Goal: Contribute content

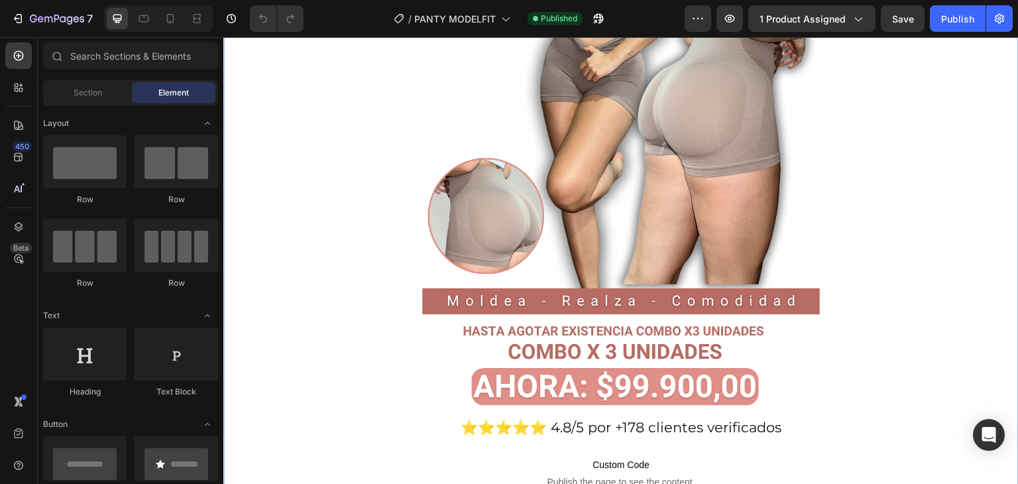
scroll to position [331, 0]
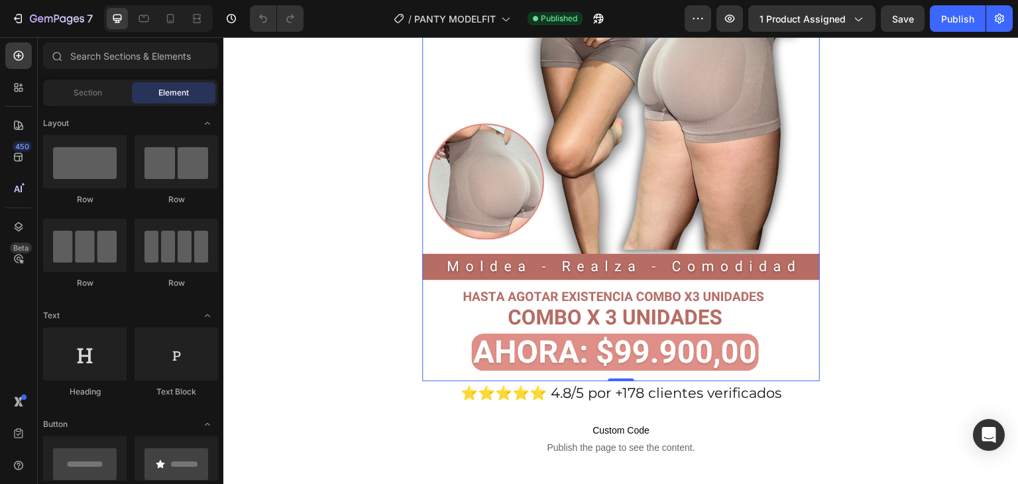
click at [629, 115] on img at bounding box center [621, 68] width 398 height 625
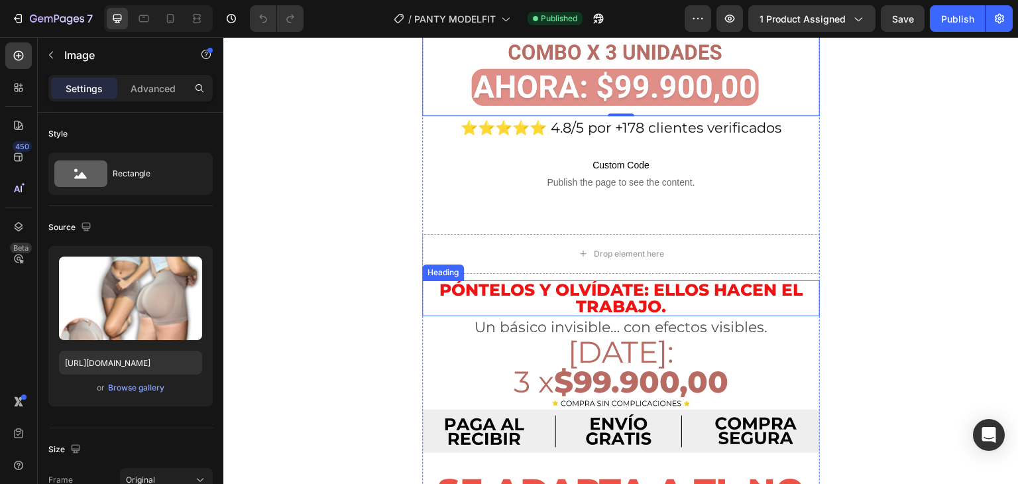
scroll to position [663, 0]
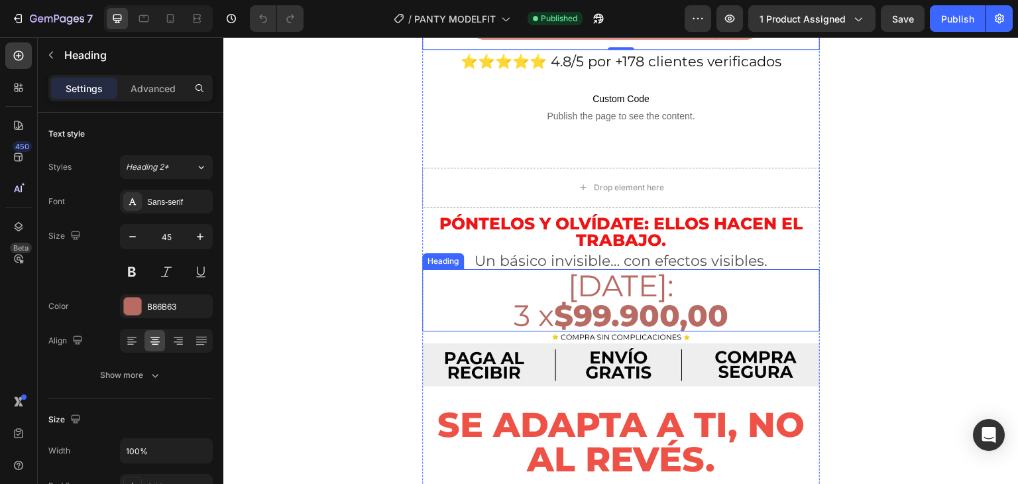
click at [565, 297] on strong "$99.900,00" at bounding box center [641, 315] width 174 height 36
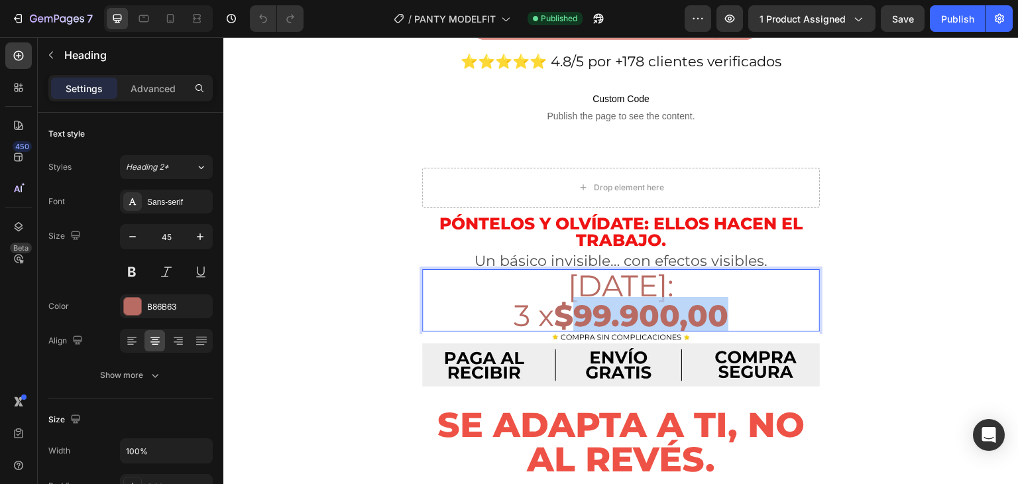
click at [574, 297] on strong "$99.900,00" at bounding box center [641, 315] width 174 height 36
click at [547, 303] on span "3 x $99.900,00" at bounding box center [620, 315] width 215 height 36
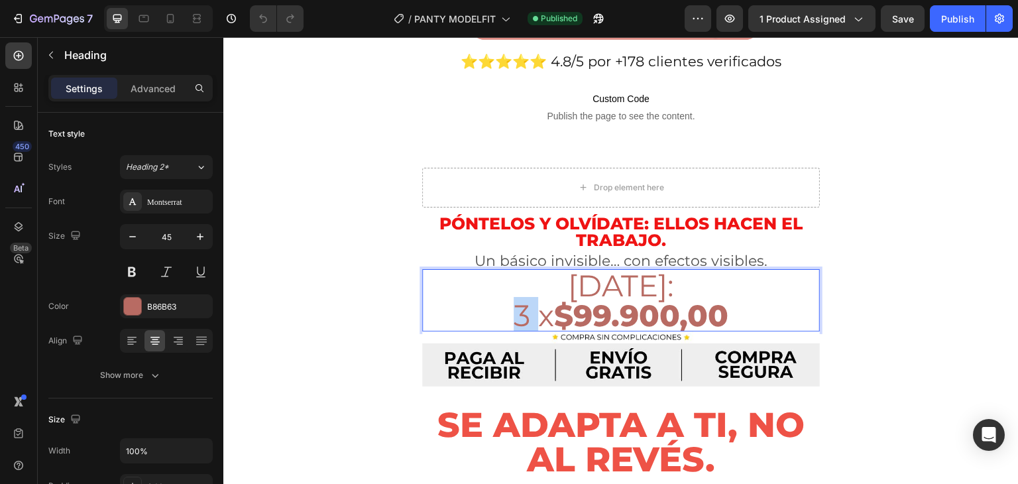
click at [513, 300] on span "3 x $99.900,00" at bounding box center [620, 315] width 215 height 36
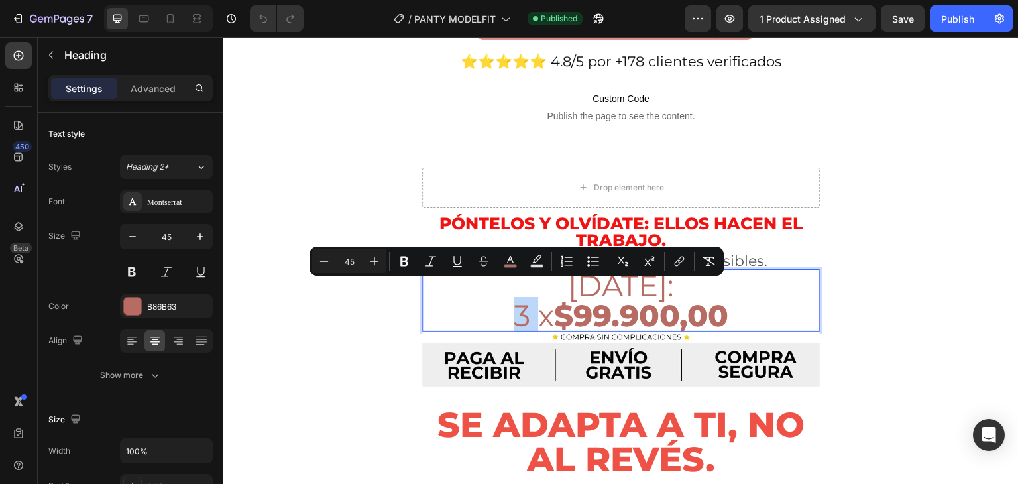
click at [513, 300] on span "3 x $99.900,00" at bounding box center [620, 315] width 215 height 36
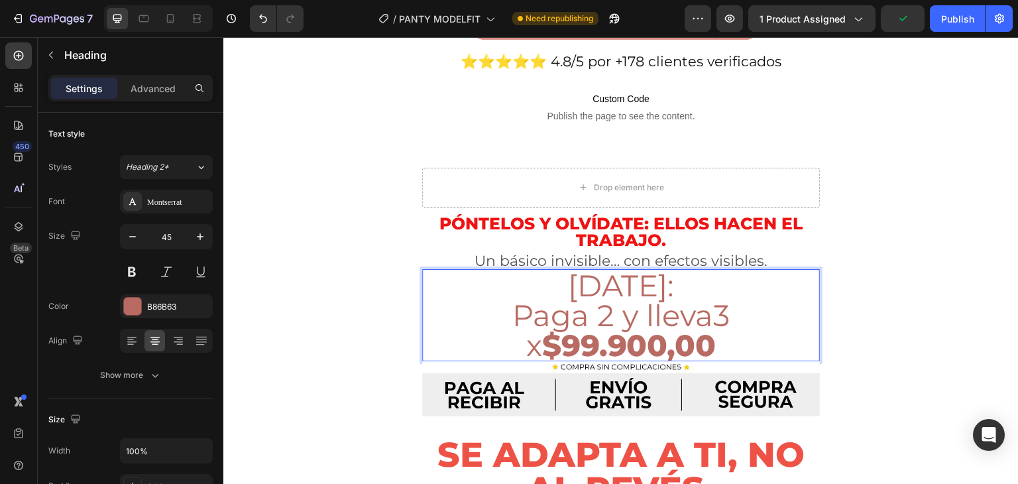
click at [578, 328] on strong "$99.900,00" at bounding box center [629, 345] width 174 height 36
click at [726, 332] on p "[DATE]: Paga 2 y lleva3 x $79.900,00" at bounding box center [620, 313] width 395 height 89
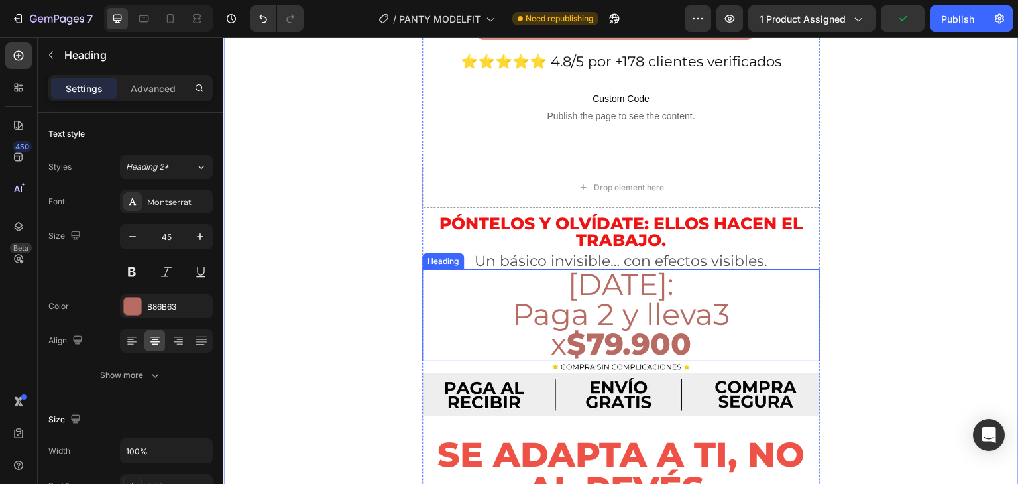
click at [657, 269] on p "⁠⁠⁠⁠⁠⁠⁠ [DATE]: Paga 2 y lleva3 x $79.900" at bounding box center [620, 313] width 395 height 89
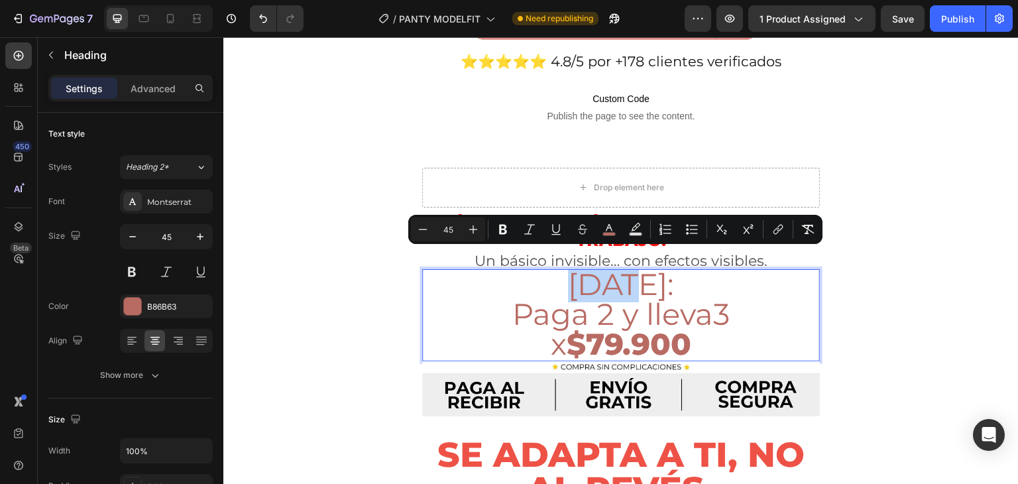
drag, startPoint x: 655, startPoint y: 267, endPoint x: 583, endPoint y: 269, distance: 71.6
click at [583, 269] on p "[DATE]: Paga 2 y lleva3 x $79.900" at bounding box center [620, 313] width 395 height 89
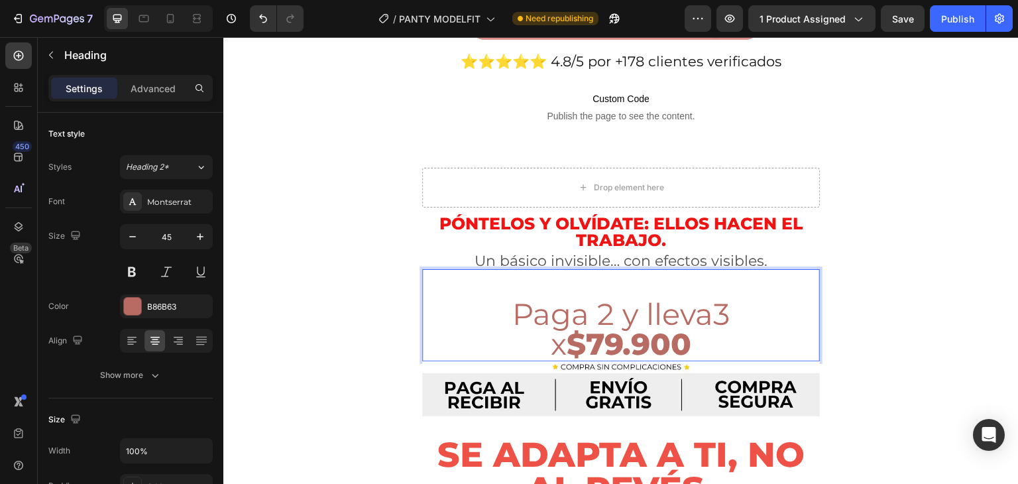
click at [502, 301] on p "⁠⁠⁠⁠⁠⁠⁠ Paga 2 y lleva3 x $79.900" at bounding box center [620, 313] width 395 height 89
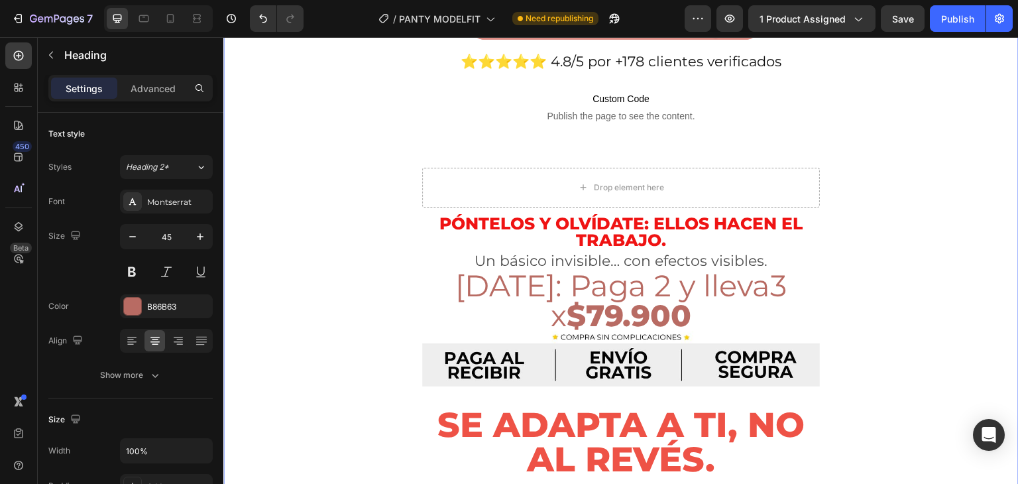
drag, startPoint x: 932, startPoint y: 283, endPoint x: 920, endPoint y: 286, distance: 12.9
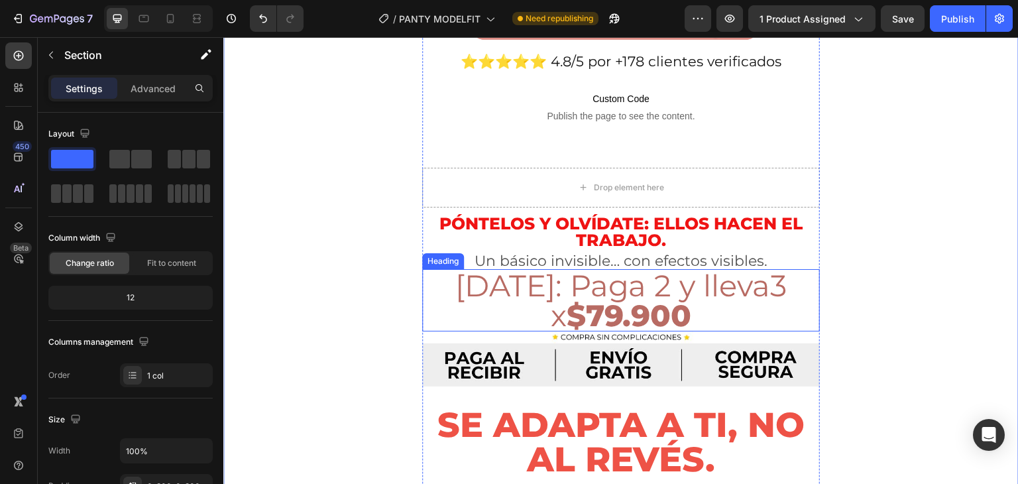
click at [743, 272] on span "[DATE]: Paga 2 y lleva3" at bounding box center [621, 285] width 332 height 36
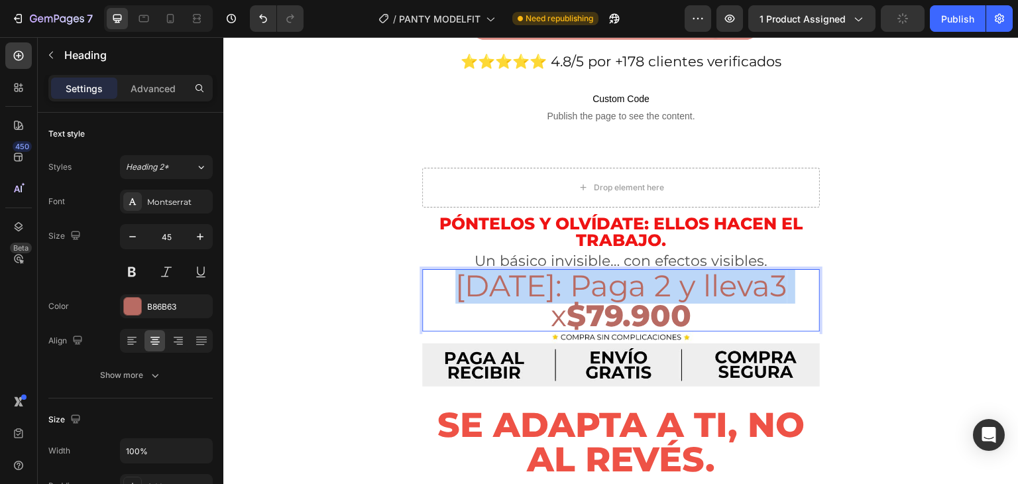
click at [744, 272] on span "[DATE]: Paga 2 y lleva3" at bounding box center [621, 285] width 332 height 36
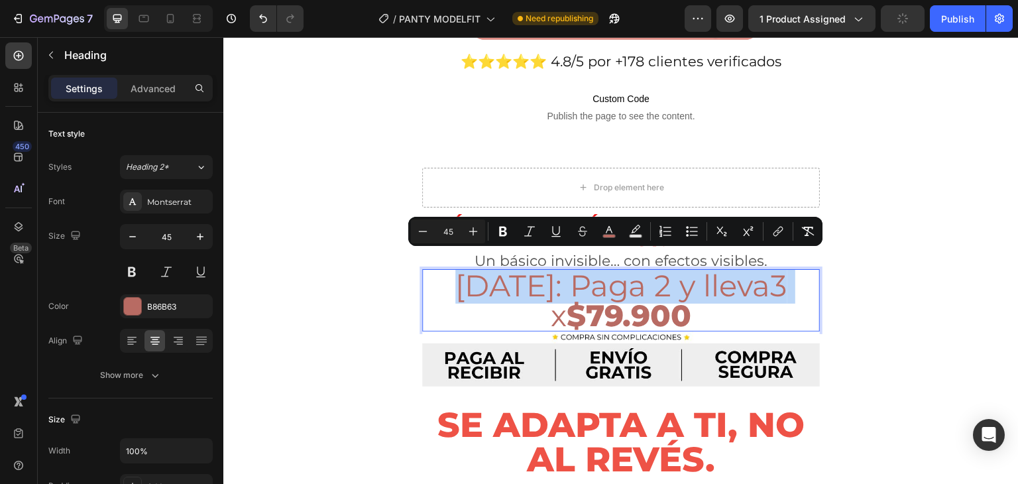
click at [744, 272] on span "[DATE]: Paga 2 y lleva3" at bounding box center [621, 285] width 332 height 36
click at [741, 272] on span "[DATE]: Paga 2 y lleva3" at bounding box center [621, 285] width 332 height 36
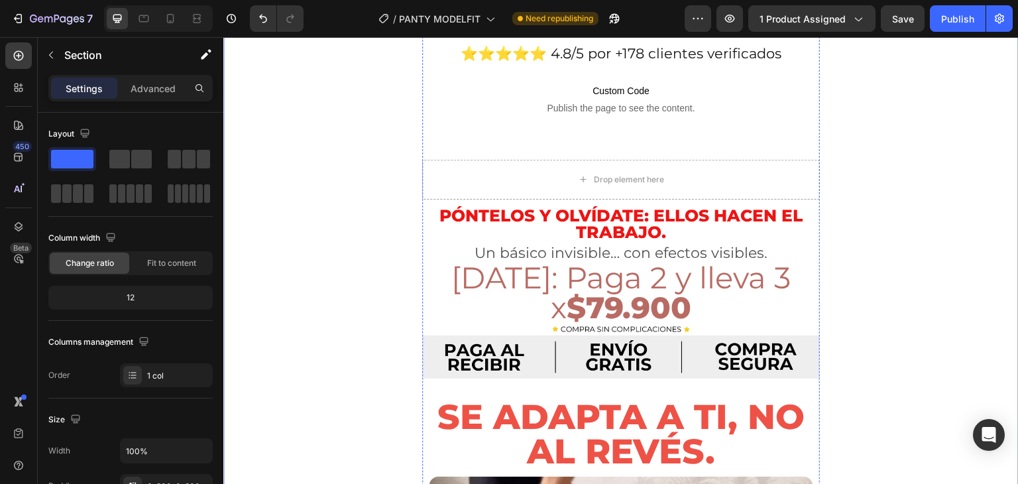
scroll to position [663, 0]
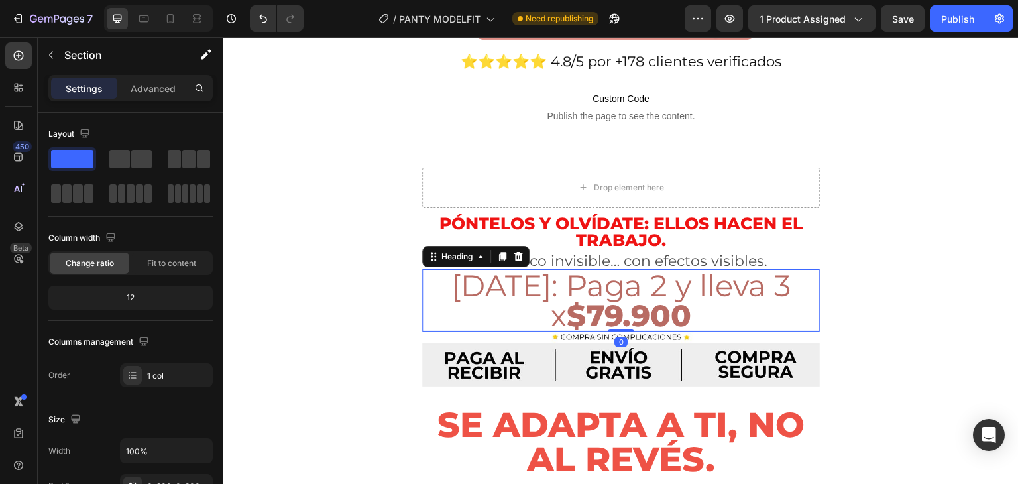
click at [611, 269] on span "[DATE]: Paga 2 y lleva 3" at bounding box center [621, 285] width 340 height 36
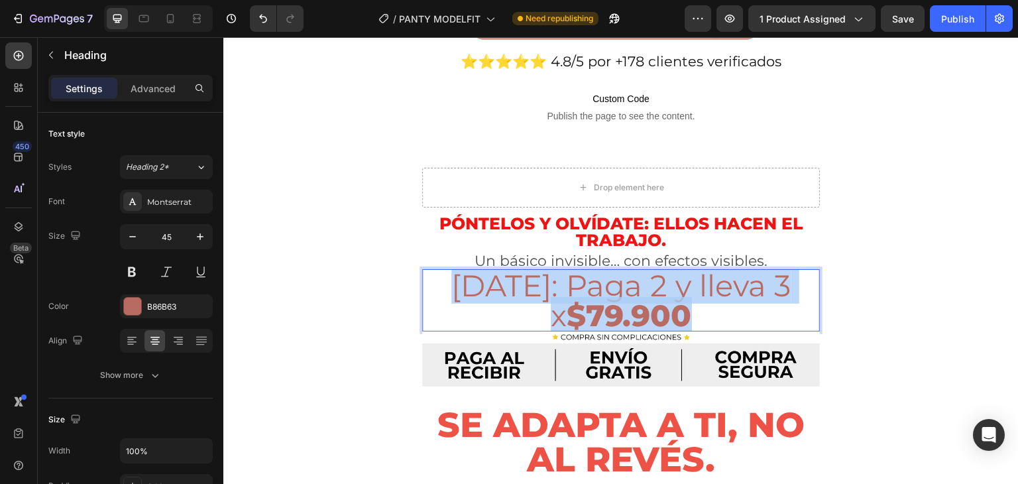
drag, startPoint x: 702, startPoint y: 298, endPoint x: 486, endPoint y: 271, distance: 218.3
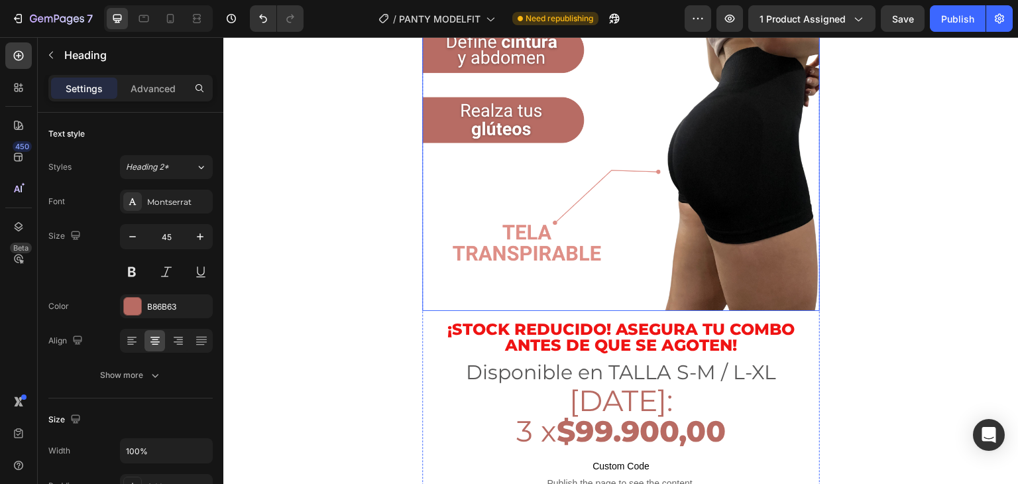
scroll to position [2120, 0]
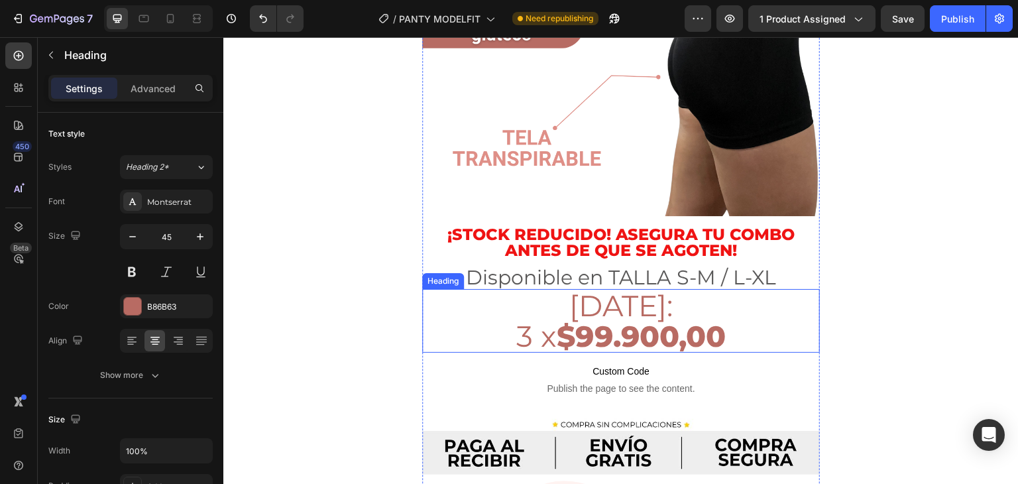
click at [615, 318] on strong "$99.900,00" at bounding box center [642, 336] width 170 height 36
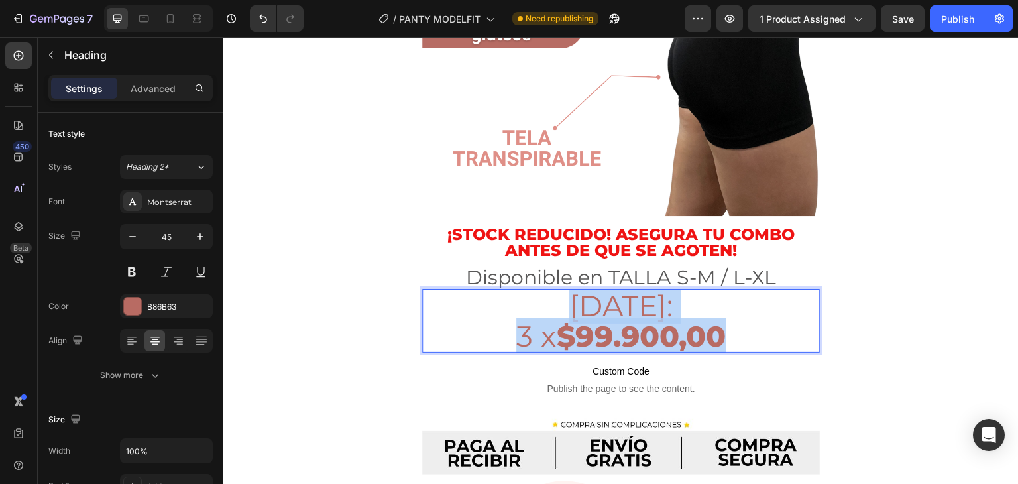
drag, startPoint x: 728, startPoint y: 296, endPoint x: 566, endPoint y: 272, distance: 164.2
click at [566, 290] on p "[DATE]: 3 x $99.900,00" at bounding box center [620, 320] width 395 height 61
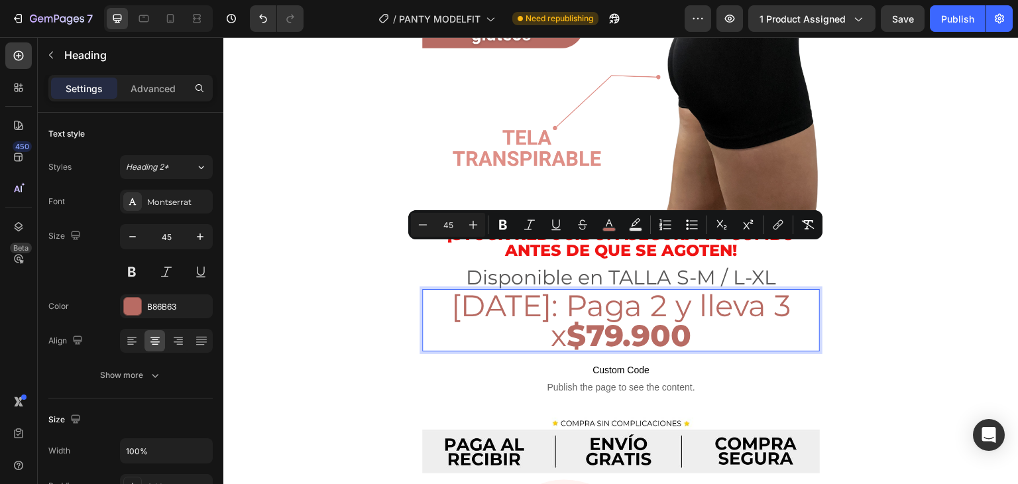
scroll to position [1, 0]
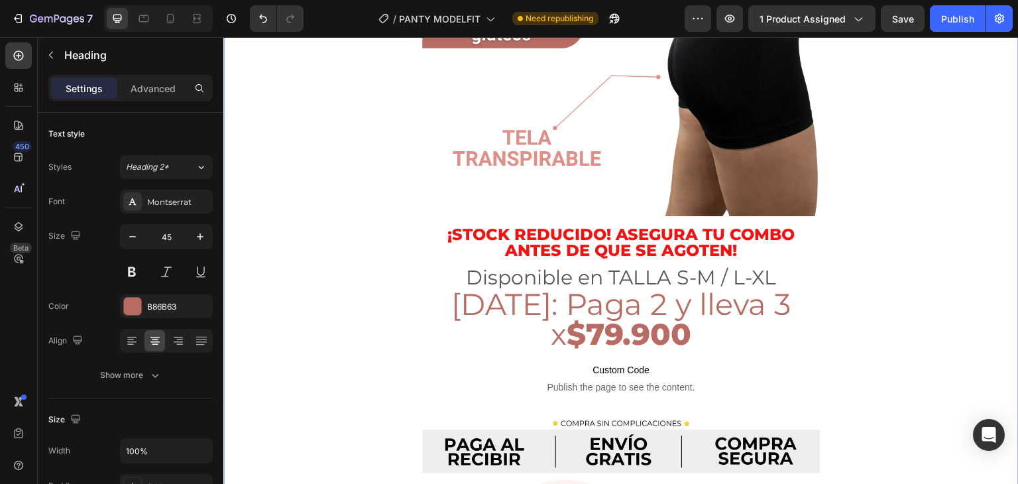
drag, startPoint x: 894, startPoint y: 252, endPoint x: 890, endPoint y: 264, distance: 13.4
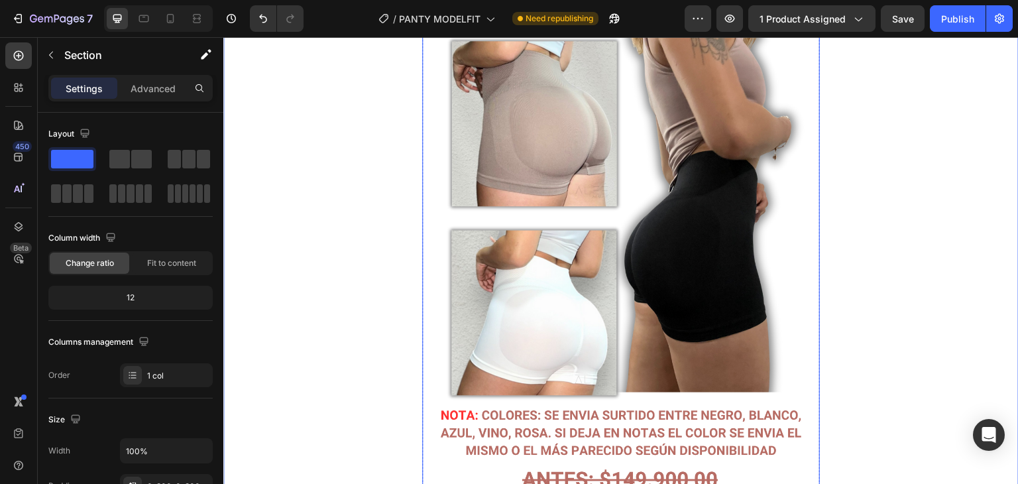
scroll to position [3909, 0]
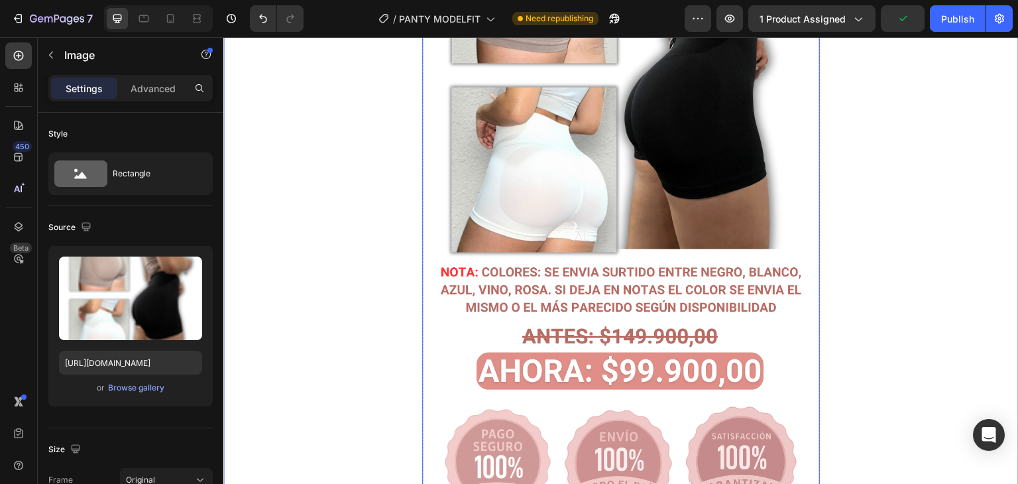
click at [617, 283] on img at bounding box center [621, 84] width 398 height 906
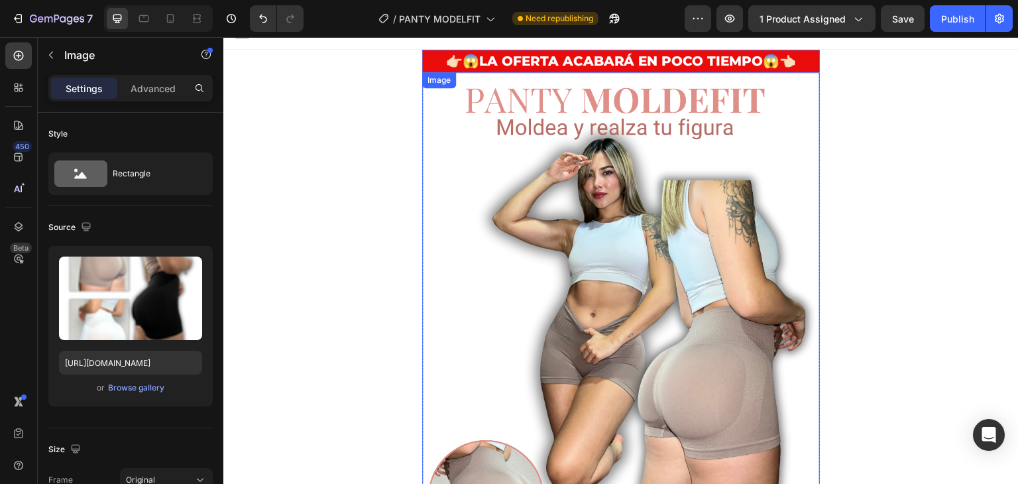
scroll to position [0, 0]
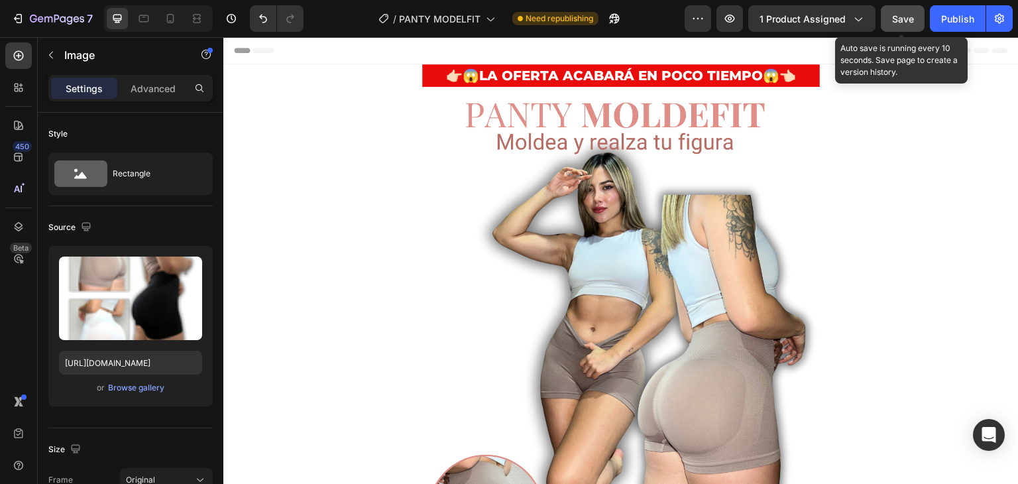
click at [902, 13] on span "Save" at bounding box center [903, 18] width 22 height 11
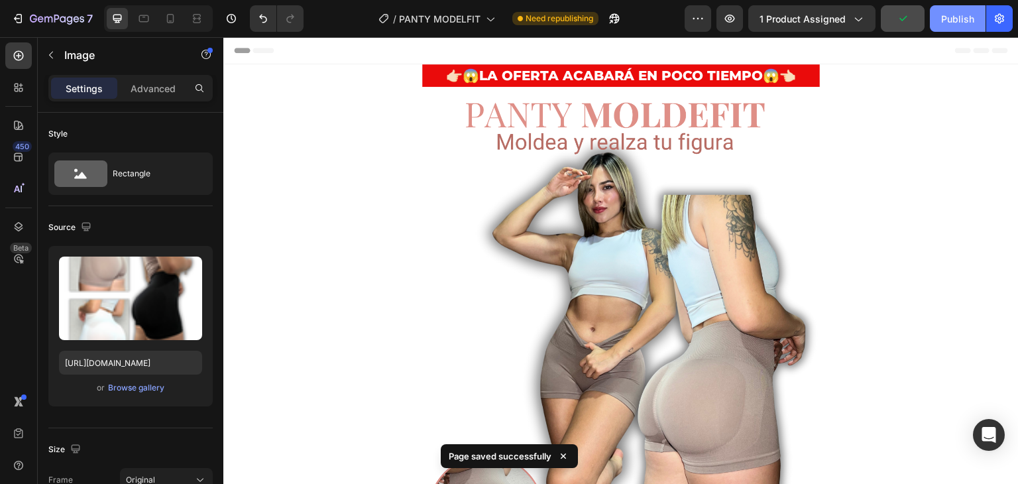
click at [959, 19] on div "Publish" at bounding box center [957, 19] width 33 height 14
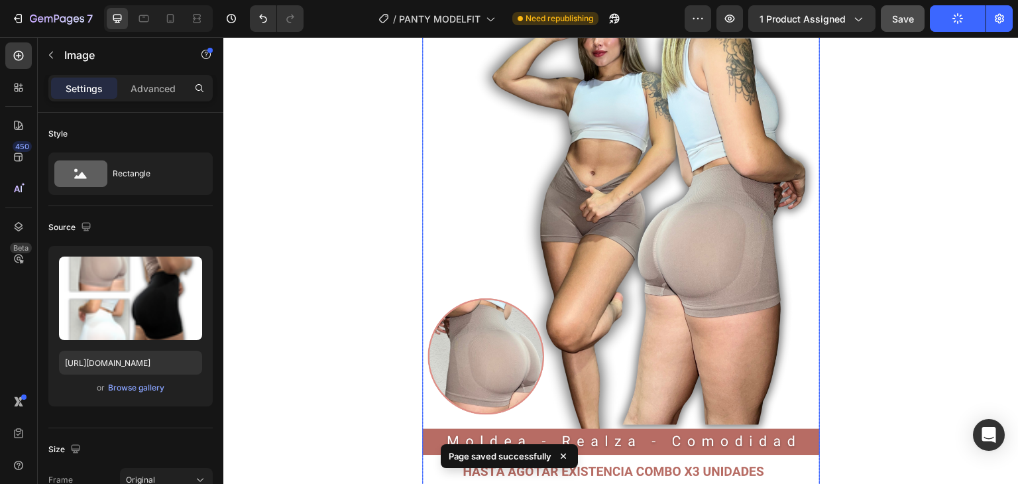
scroll to position [199, 0]
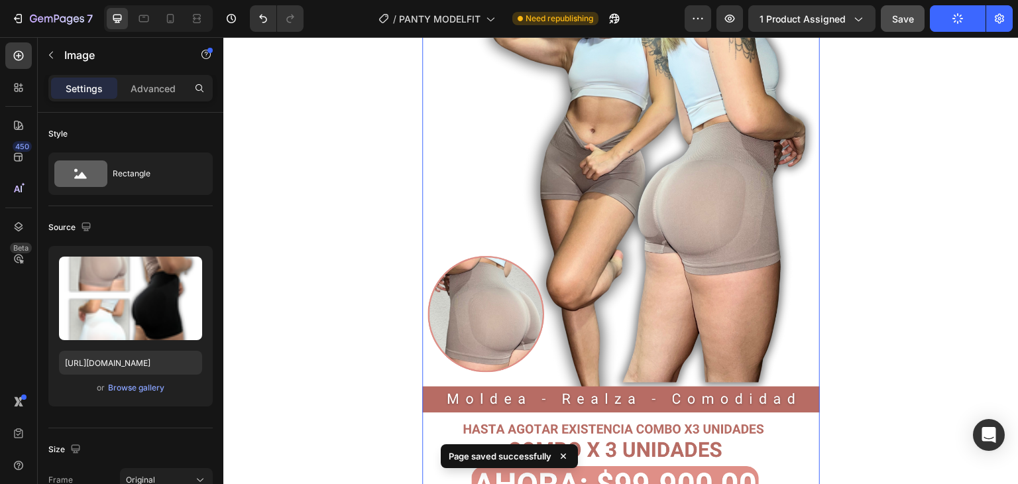
click at [627, 183] on img at bounding box center [621, 200] width 398 height 625
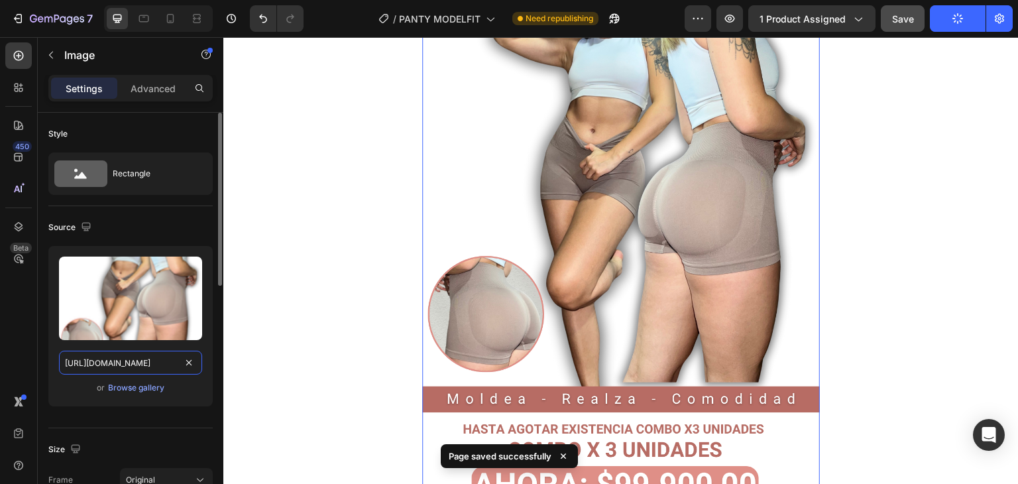
click at [134, 361] on input "[URL][DOMAIN_NAME]" at bounding box center [130, 362] width 143 height 24
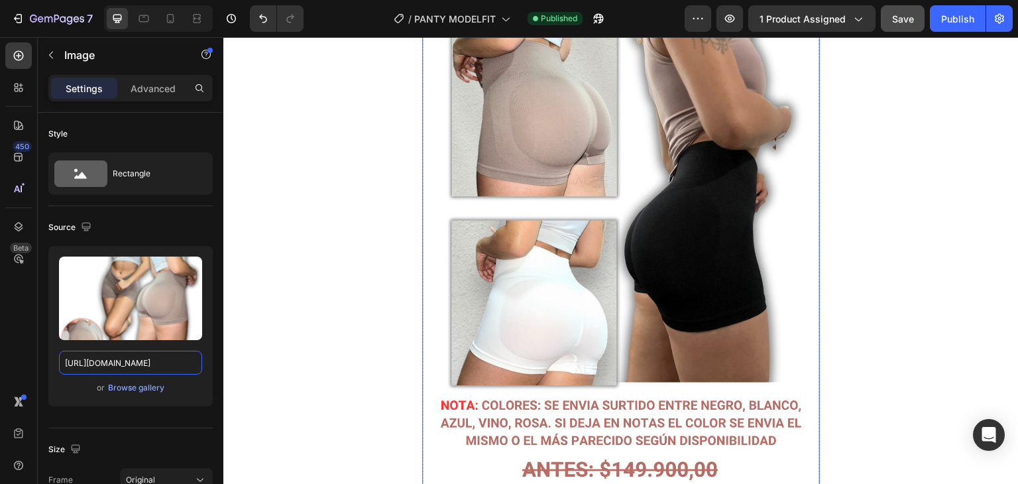
scroll to position [3776, 0]
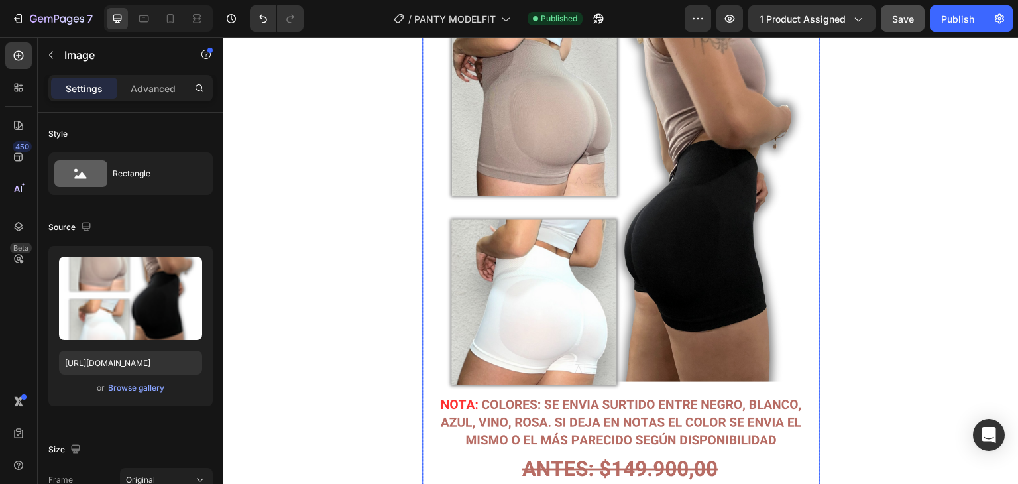
click at [606, 327] on img at bounding box center [621, 216] width 398 height 906
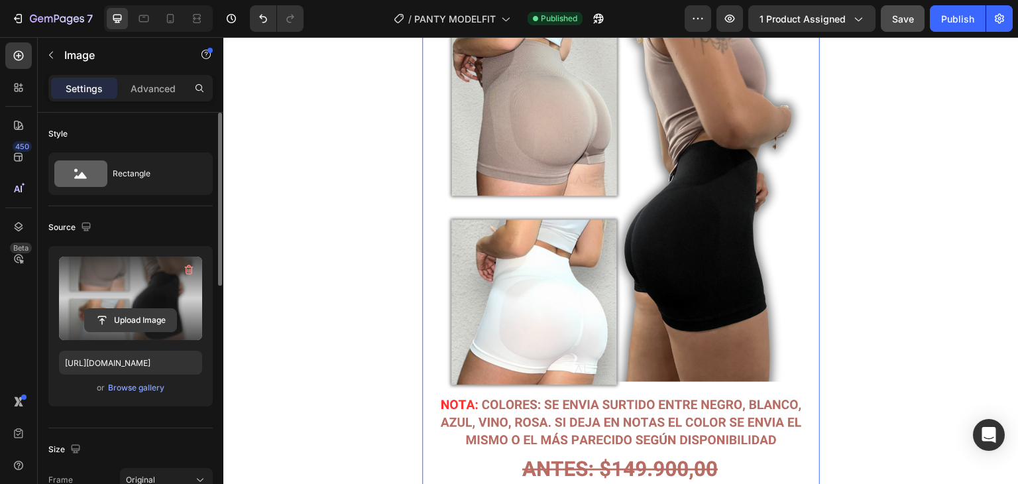
click at [122, 313] on input "file" at bounding box center [130, 320] width 91 height 23
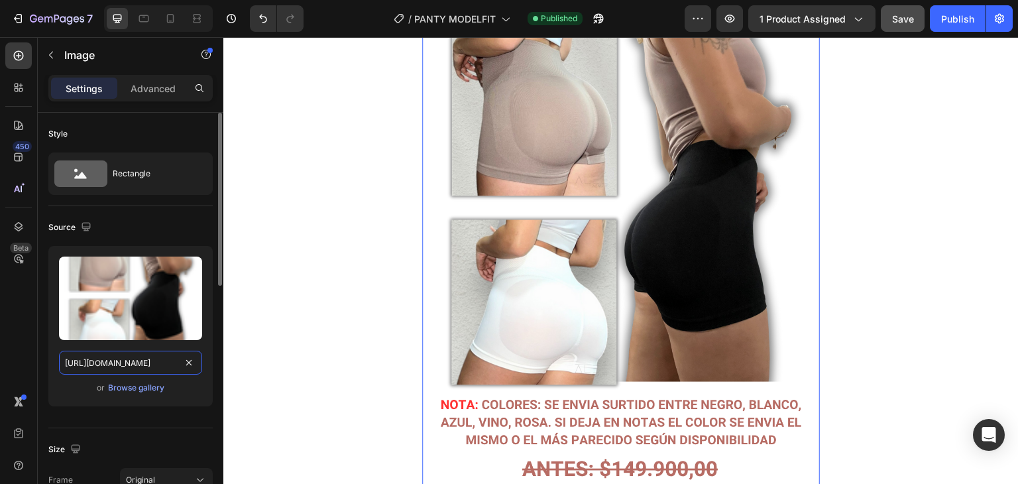
click at [123, 362] on input "[URL][DOMAIN_NAME]" at bounding box center [130, 362] width 143 height 24
